Goal: Task Accomplishment & Management: Manage account settings

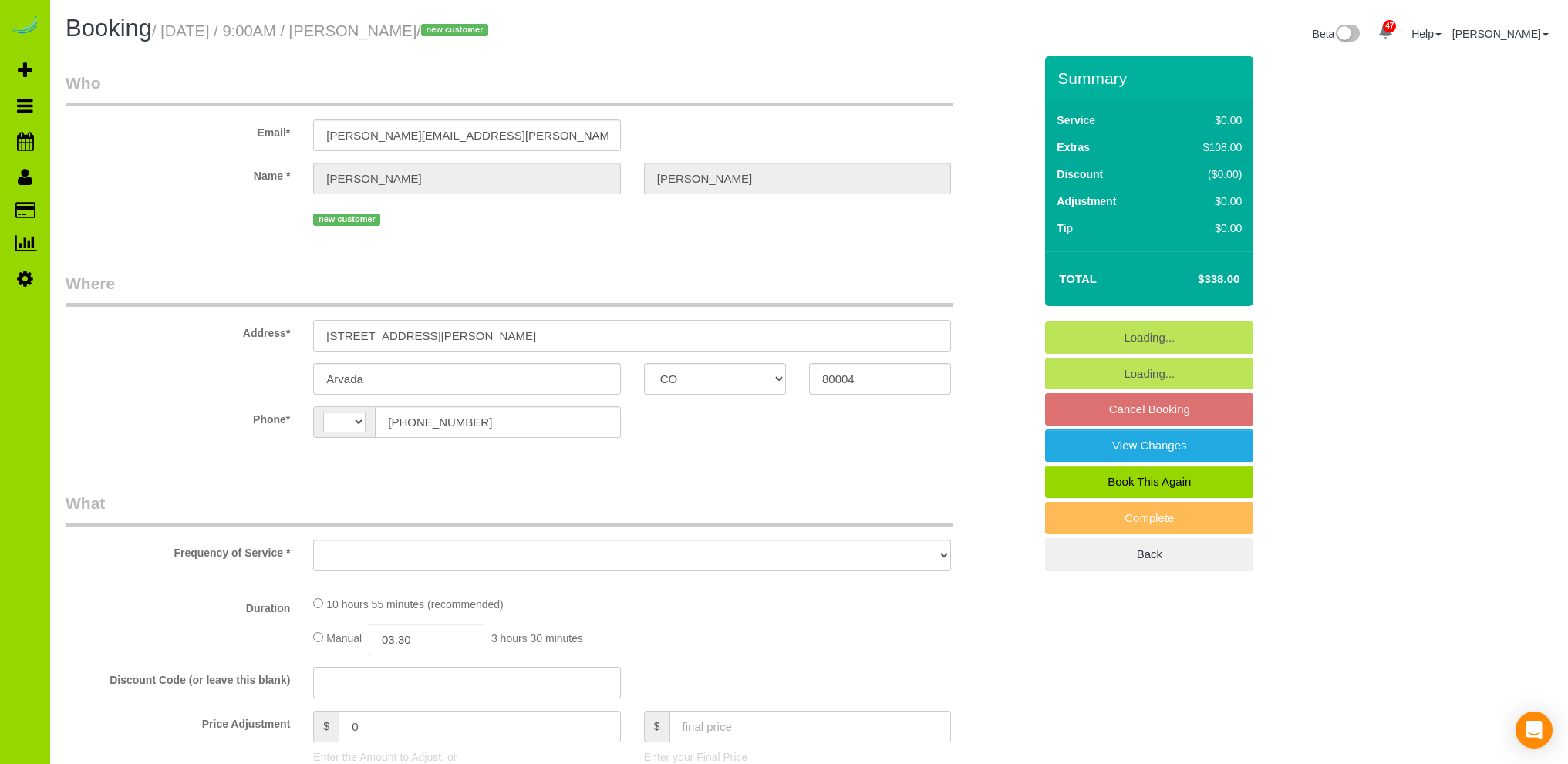
select select "CO"
select select "string:[GEOGRAPHIC_DATA]"
select select "object:811"
select select "string:fspay-bc77701e-cc06-4e0a-8269-0fe845d17537"
select select "object:1153"
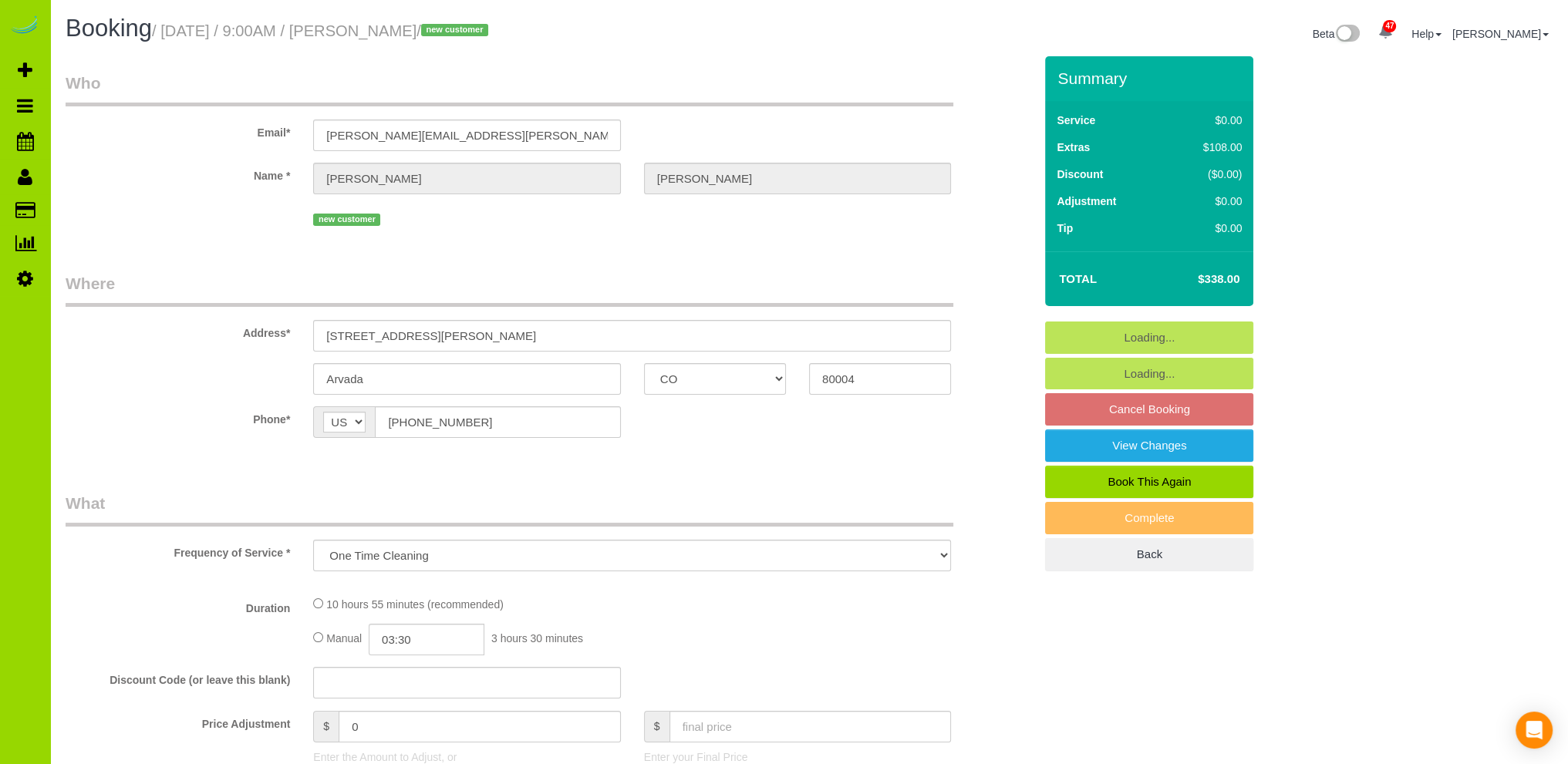
select select "2"
select select "spot1"
select select "number:4"
select select "number:13"
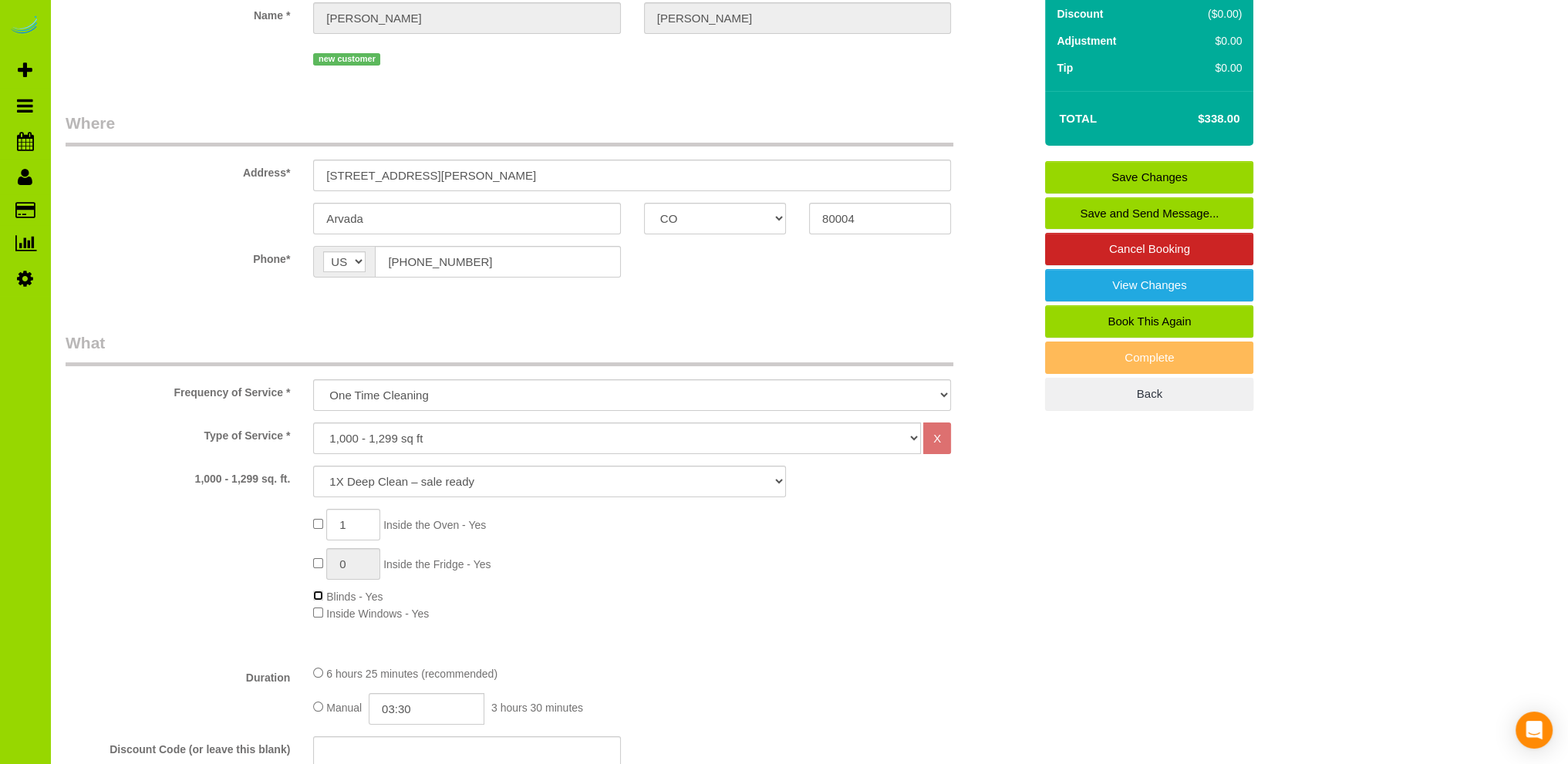
scroll to position [155, 0]
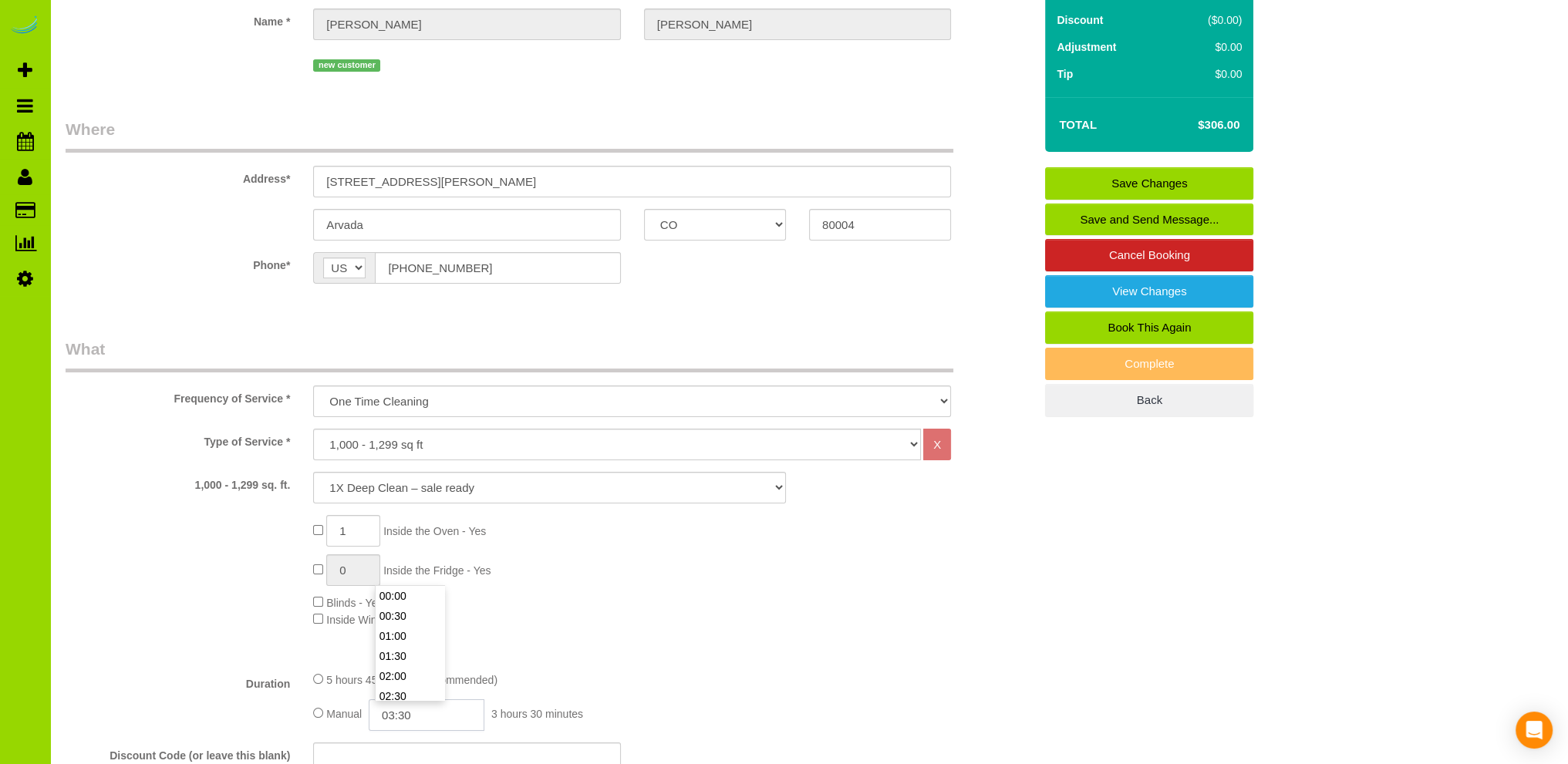
click at [393, 717] on input "03:30" at bounding box center [426, 714] width 115 height 31
type input "03:00"
click at [405, 592] on li "03:00" at bounding box center [409, 596] width 69 height 20
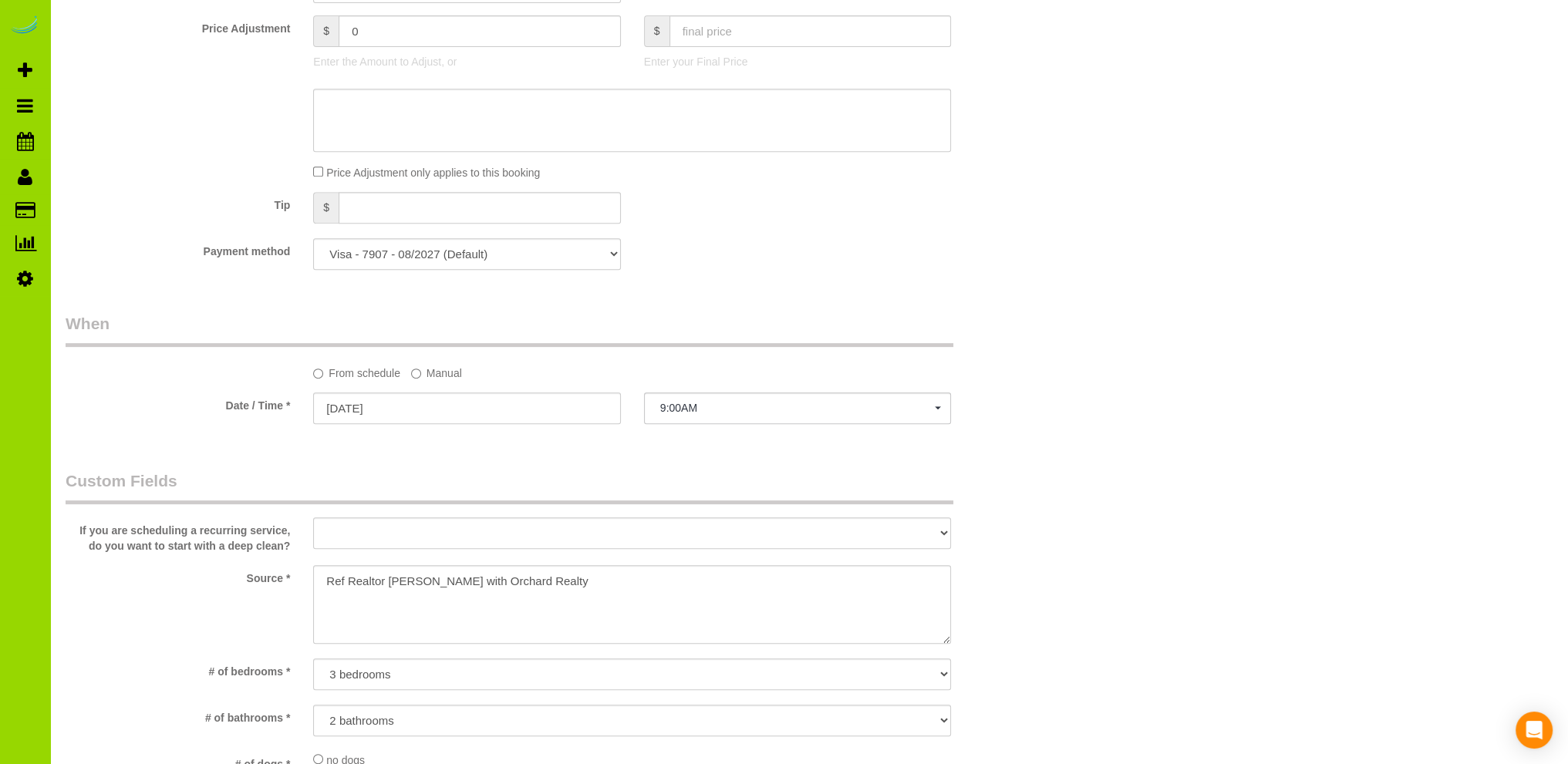
select select "spot6"
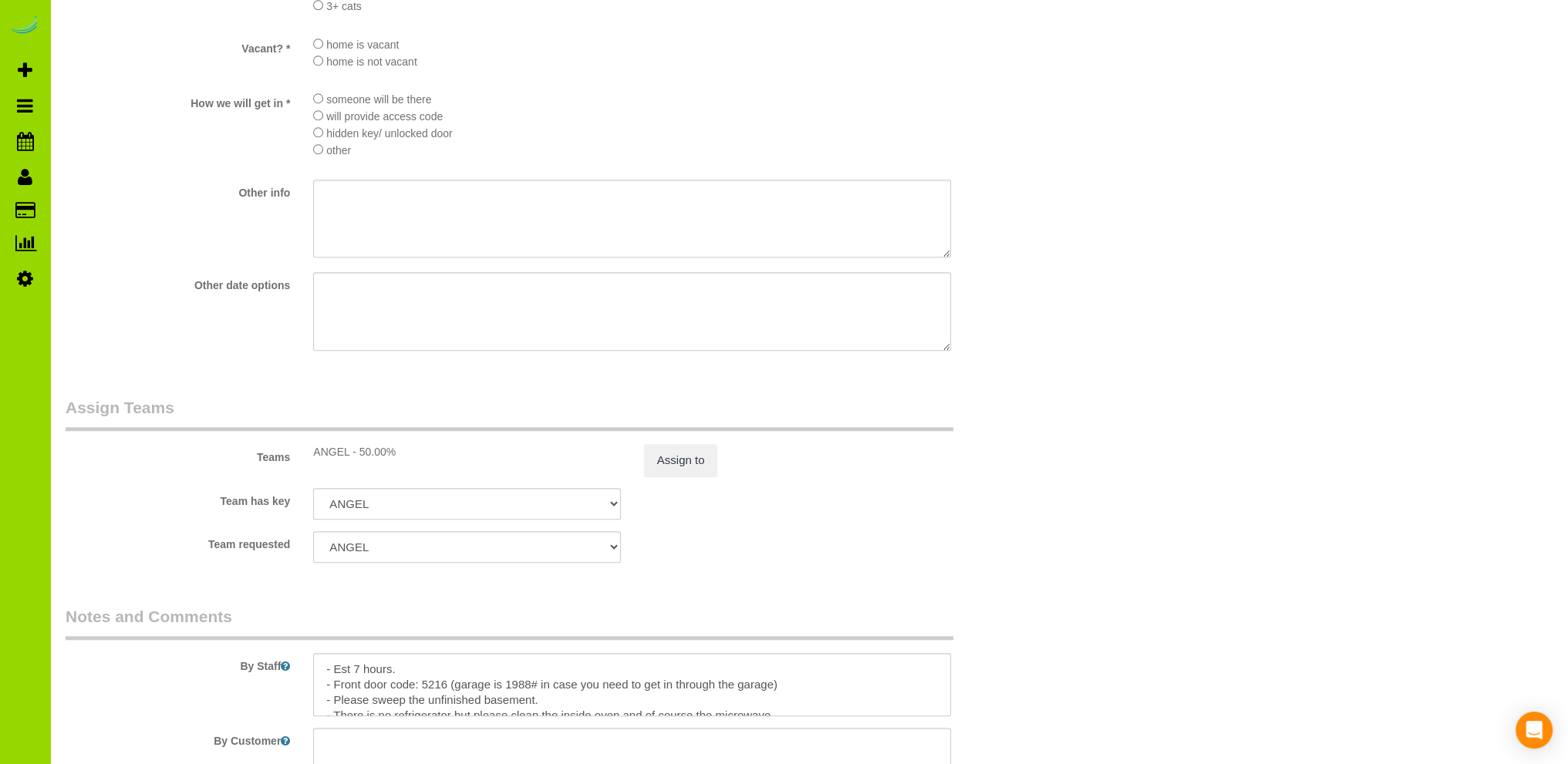
scroll to position [2004, 0]
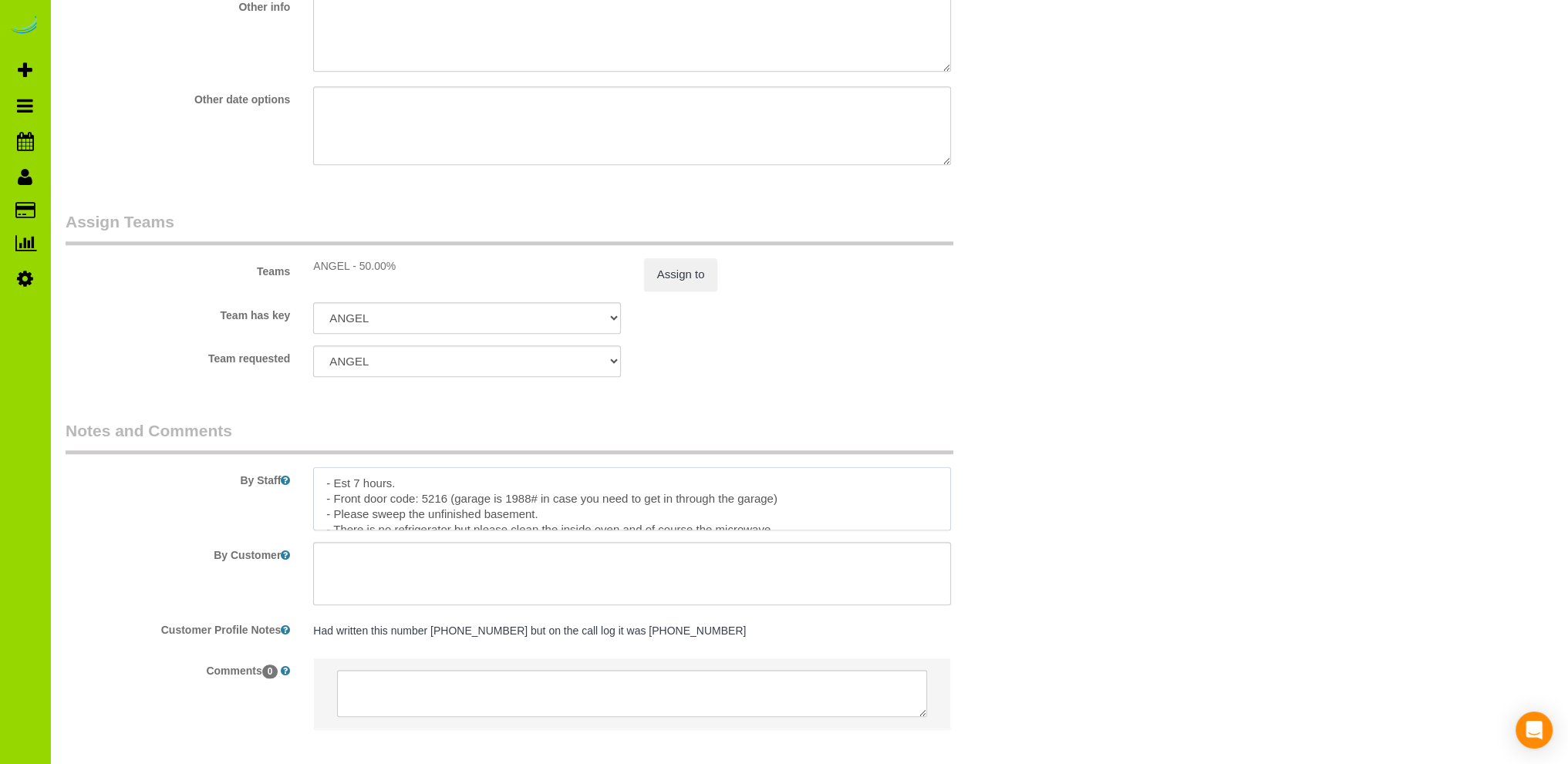
click at [359, 486] on textarea at bounding box center [631, 499] width 637 height 63
click at [587, 514] on textarea at bounding box center [631, 499] width 637 height 63
click at [534, 503] on textarea at bounding box center [631, 499] width 637 height 63
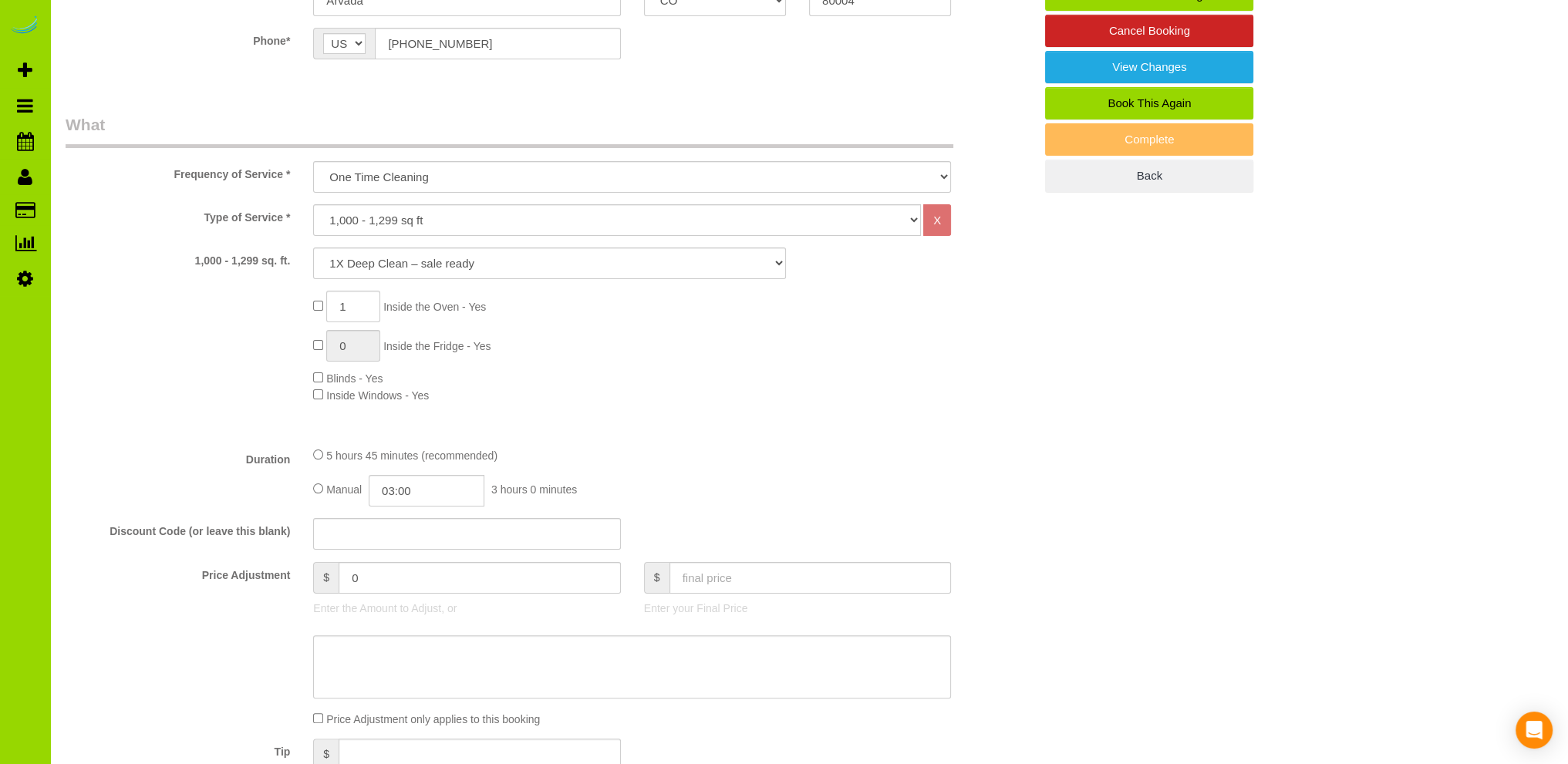
scroll to position [155, 0]
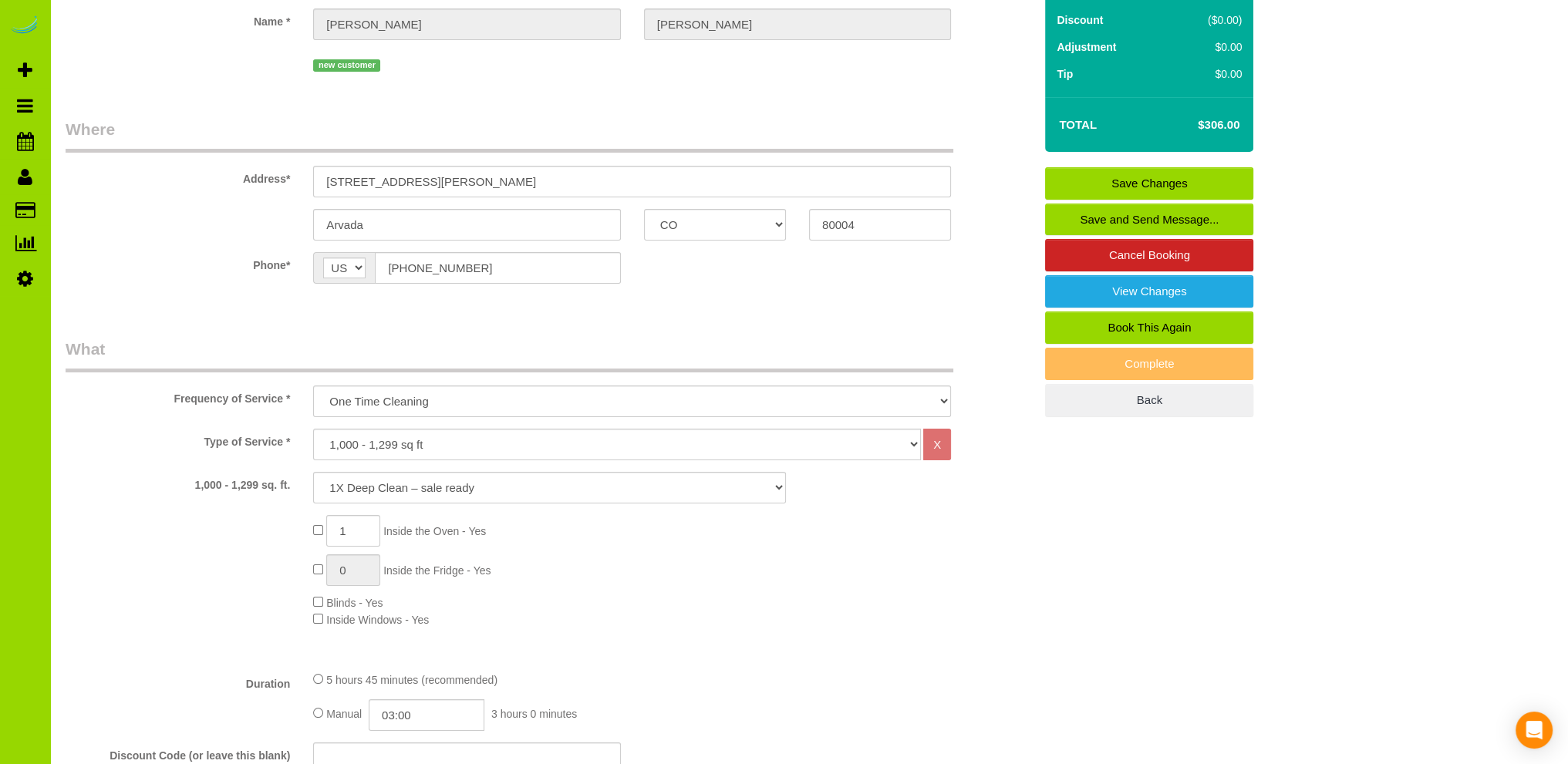
type textarea "- Est 6 hours. - Front door code: 5216 (garage is 1988 in case you need to get …"
click at [1132, 180] on link "Save Changes" at bounding box center [1149, 183] width 208 height 32
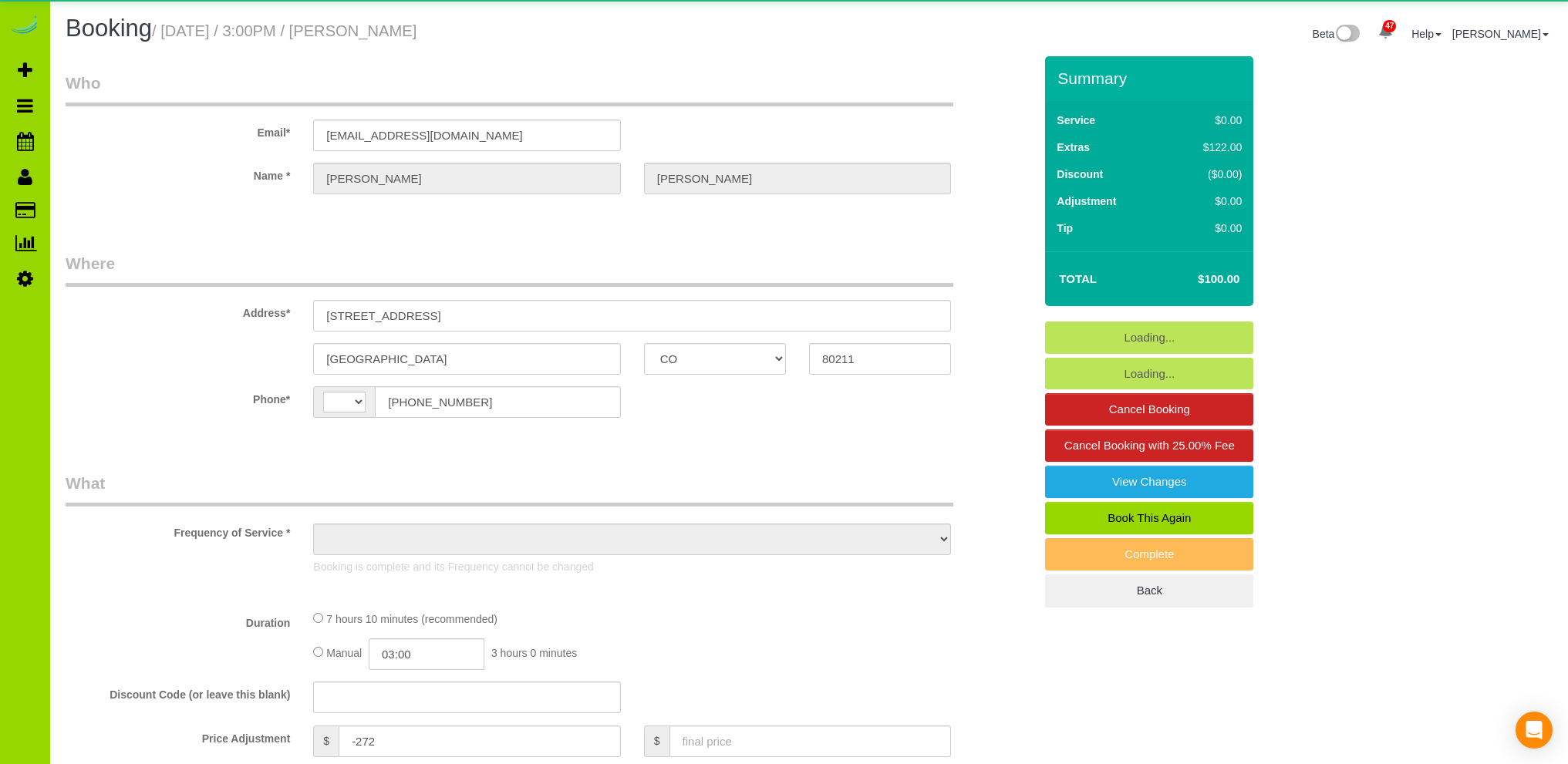
select select "CO"
select select "string:[GEOGRAPHIC_DATA]"
select select "object:1059"
select select "number:3"
select select "number:16"
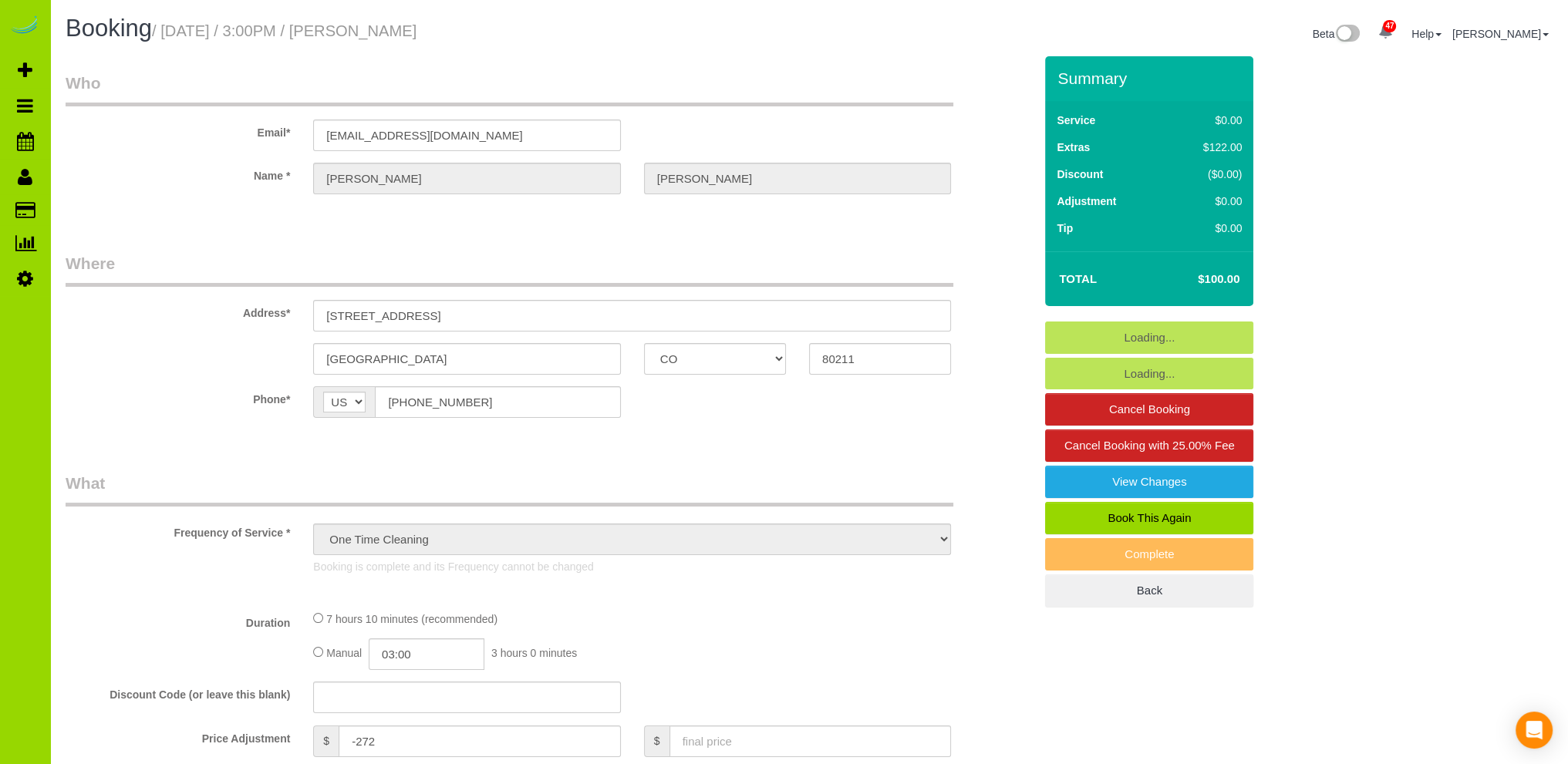
select select "object:1150"
